Goal: Transaction & Acquisition: Purchase product/service

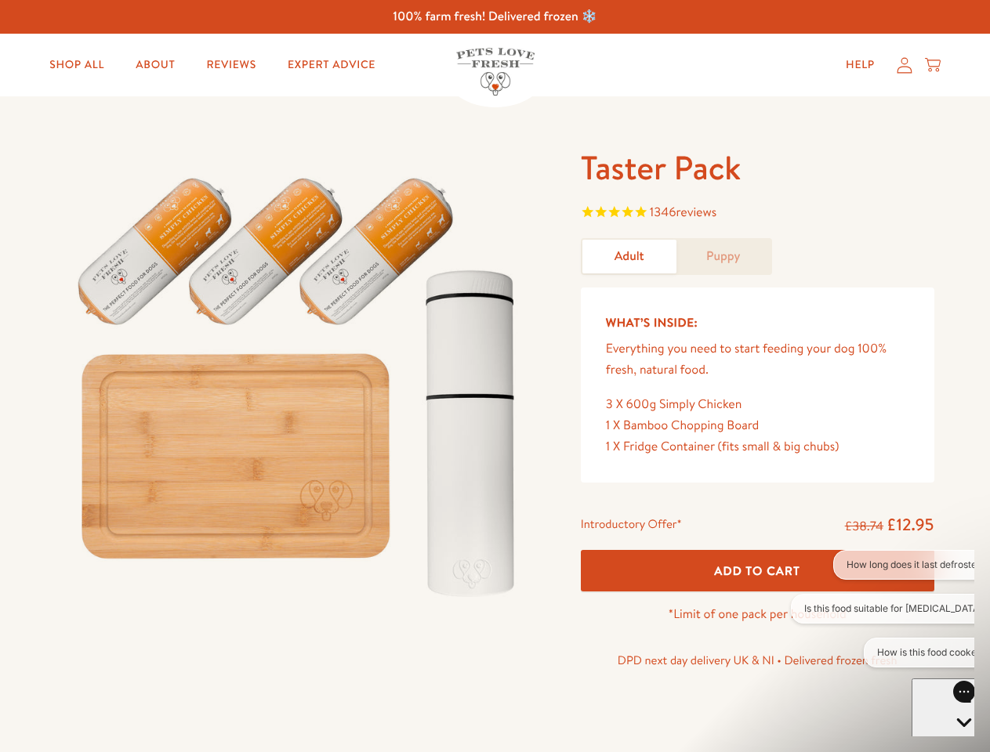
click at [495, 376] on img at bounding box center [299, 380] width 487 height 467
click at [757, 214] on span "1346 reviews" at bounding box center [757, 214] width 353 height 24
click at [757, 571] on div "Introductory Offer* £38.74 £12.95 Add To Cart *Limit of one pack per household …" at bounding box center [757, 598] width 379 height 180
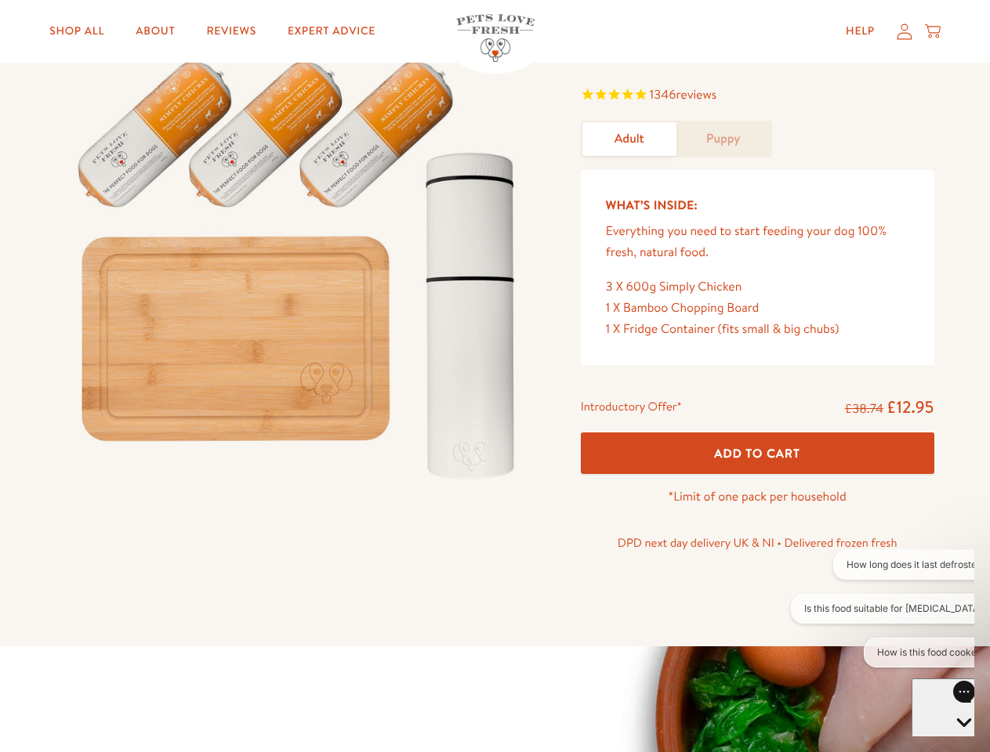
click at [883, 565] on button "How long does it last defrosted?" at bounding box center [916, 565] width 167 height 30
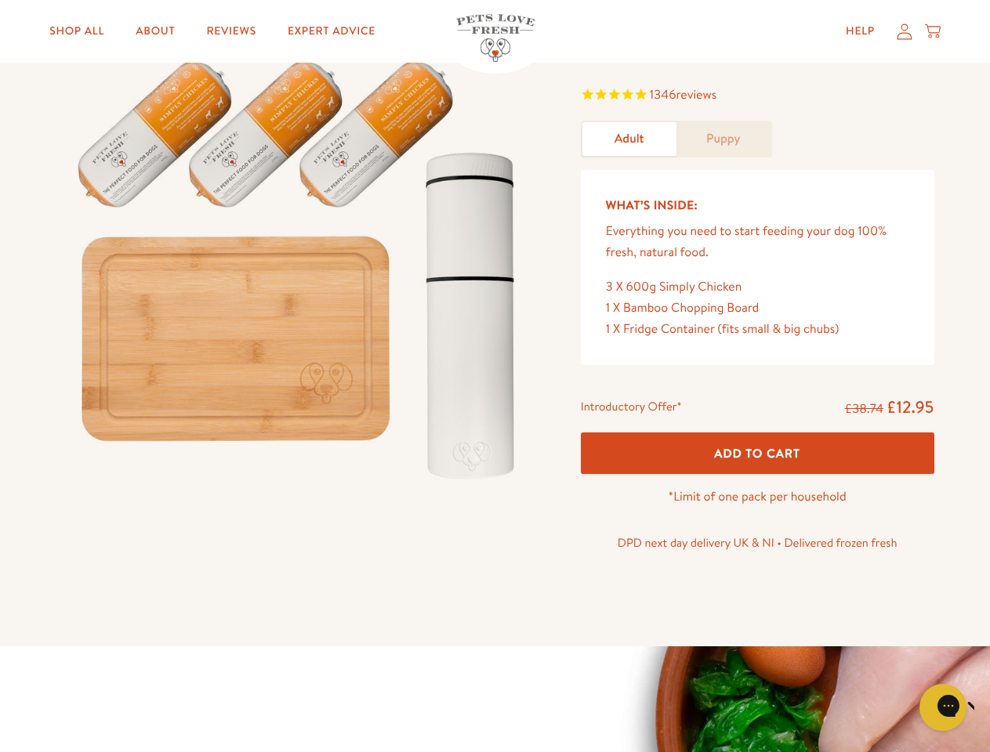
click at [989, 708] on icon "Close gorgias live chat" at bounding box center [998, 705] width 15 height 15
